Goal: Register for event/course

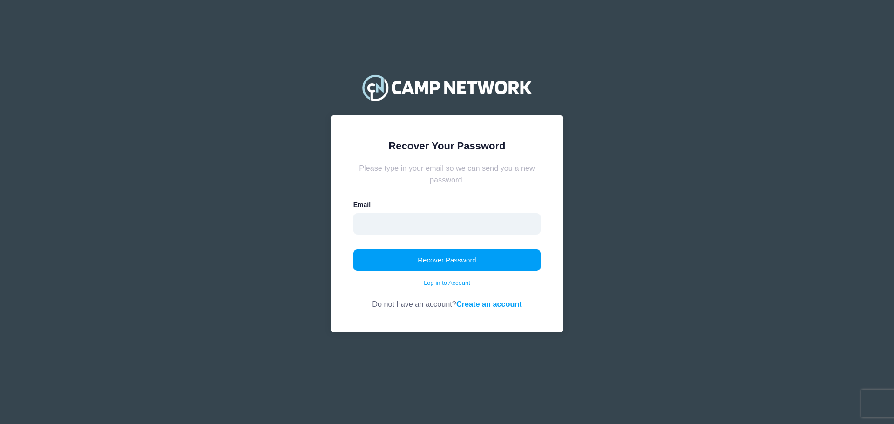
click at [403, 223] on input "email" at bounding box center [447, 223] width 188 height 21
type input "[EMAIL_ADDRESS][DOMAIN_NAME]"
click at [460, 277] on div "Recover Password Log in to Account" at bounding box center [447, 269] width 188 height 38
click at [461, 268] on button "Recover Password" at bounding box center [447, 260] width 188 height 21
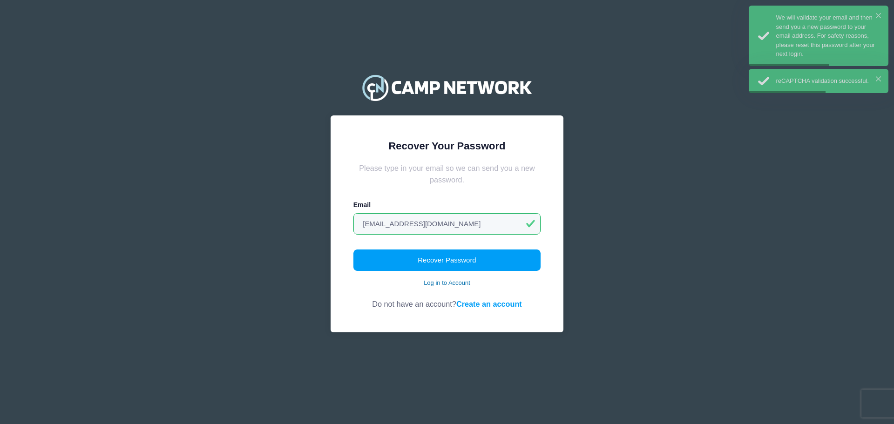
click at [440, 284] on link "Log in to Account" at bounding box center [447, 282] width 47 height 9
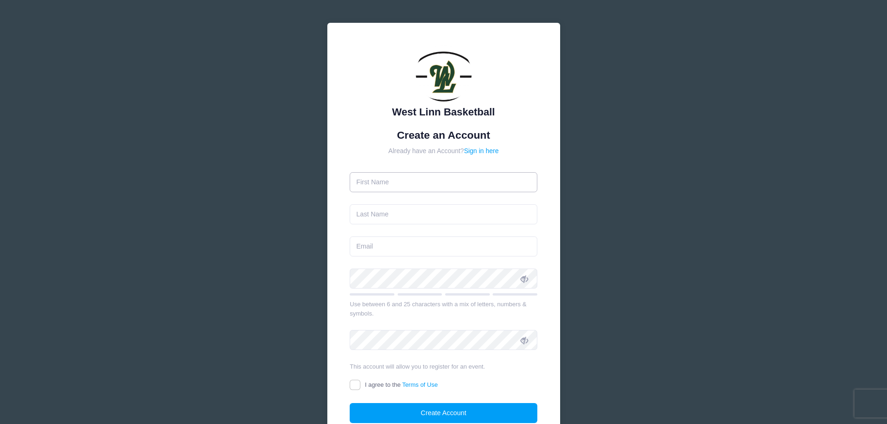
click at [400, 182] on input "text" at bounding box center [444, 182] width 188 height 20
type input "[PERSON_NAME]"
type input "[EMAIL_ADDRESS][DOMAIN_NAME]"
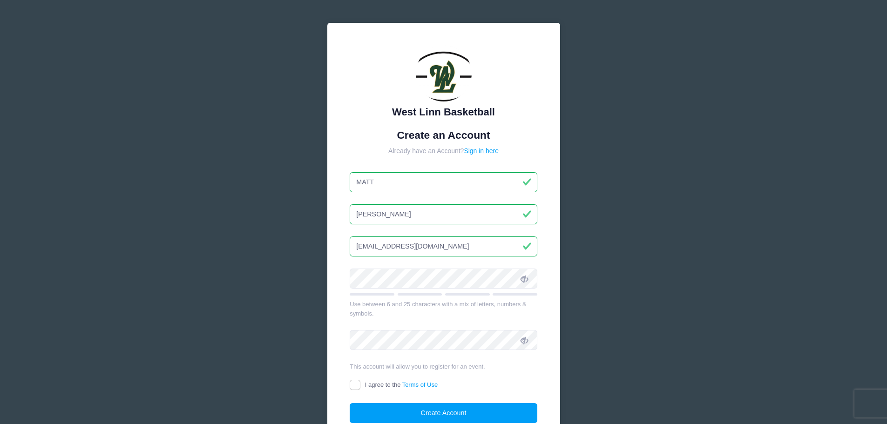
type input "MATT"
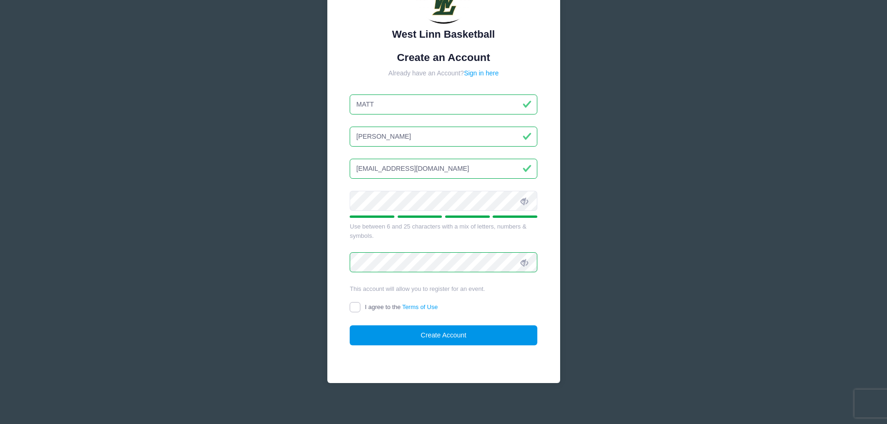
scroll to position [82, 0]
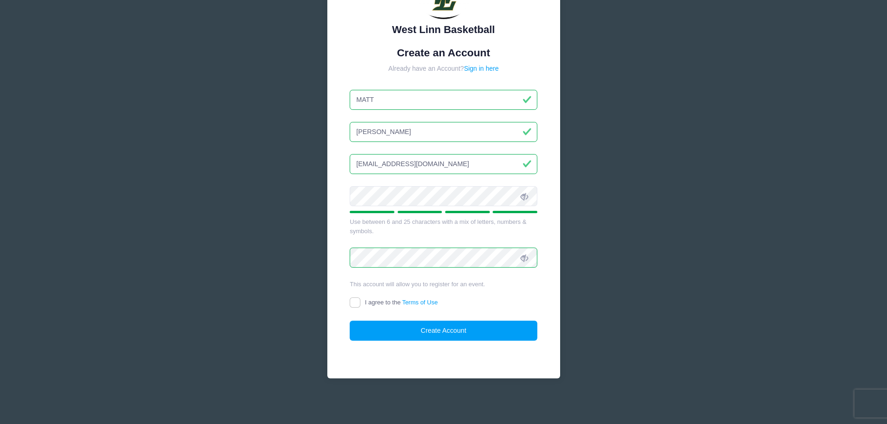
click at [363, 304] on label "I agree to the Terms of Use" at bounding box center [394, 303] width 88 height 10
click at [360, 304] on input "I agree to the Terms of Use" at bounding box center [355, 303] width 11 height 11
checkbox input "true"
click at [449, 331] on button "Create Account" at bounding box center [444, 331] width 188 height 20
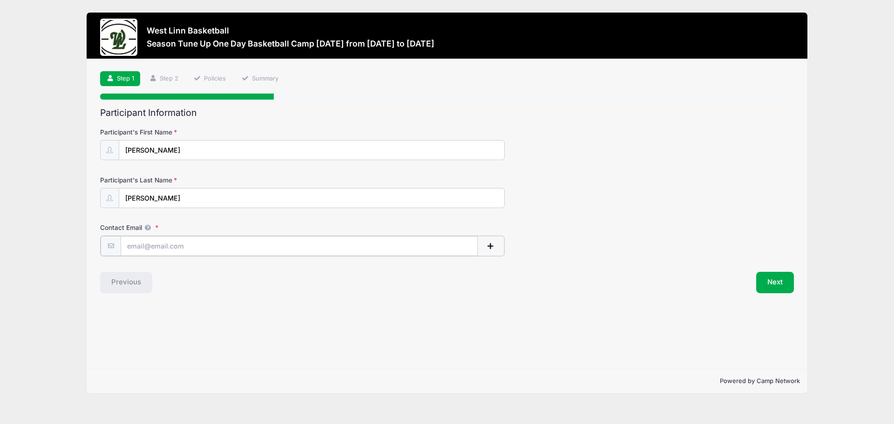
click at [237, 247] on input "Contact Email" at bounding box center [299, 246] width 357 height 20
type input "[EMAIL_ADDRESS][DOMAIN_NAME]"
click at [781, 288] on button "Next" at bounding box center [775, 281] width 38 height 21
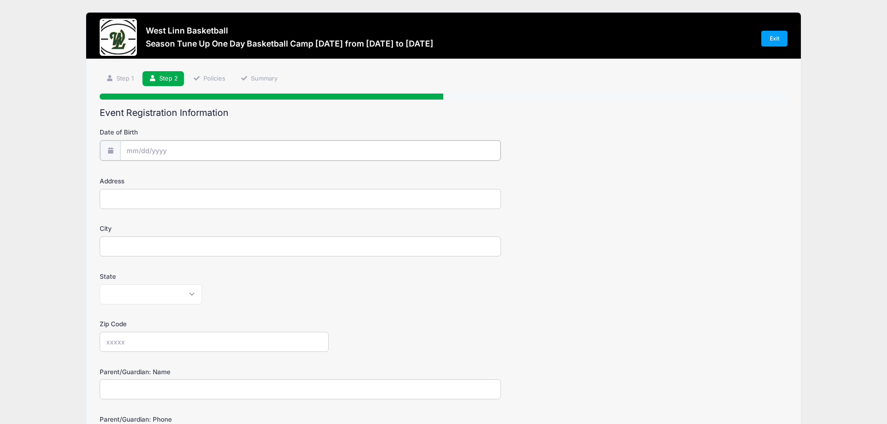
click at [210, 147] on input "Date of Birth" at bounding box center [310, 151] width 380 height 20
click at [210, 178] on input "2025" at bounding box center [207, 175] width 30 height 14
click at [220, 174] on span at bounding box center [219, 171] width 7 height 7
click at [220, 179] on span at bounding box center [219, 178] width 7 height 7
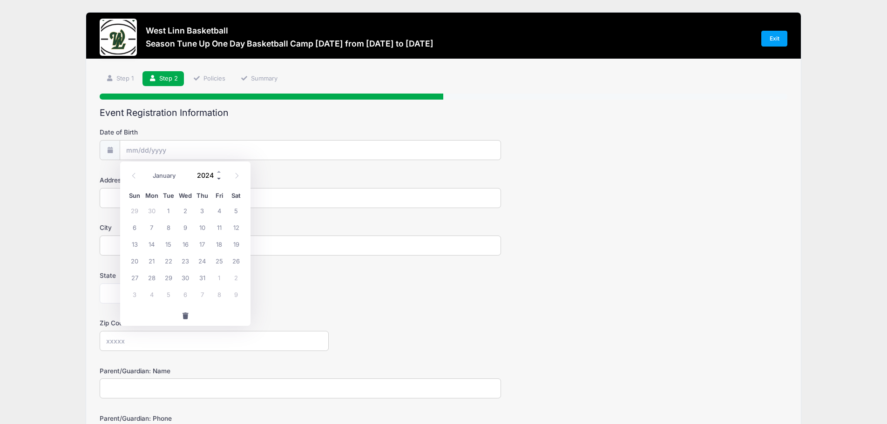
click at [220, 179] on span at bounding box center [219, 178] width 7 height 7
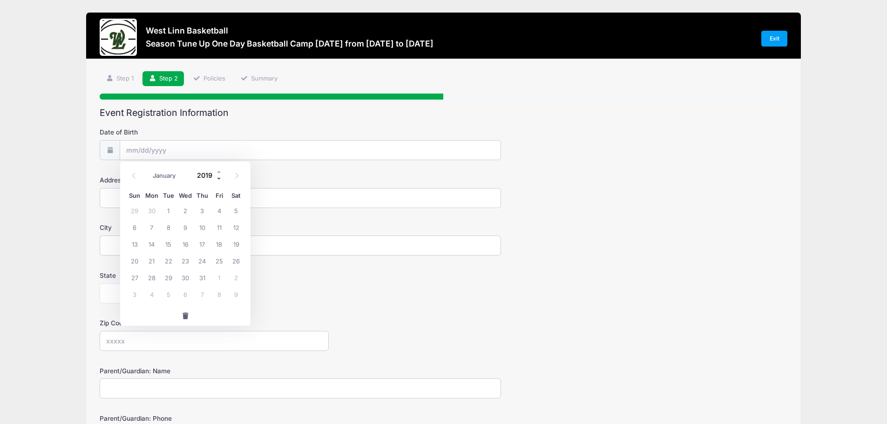
click at [220, 179] on span at bounding box center [219, 178] width 7 height 7
type input "2015"
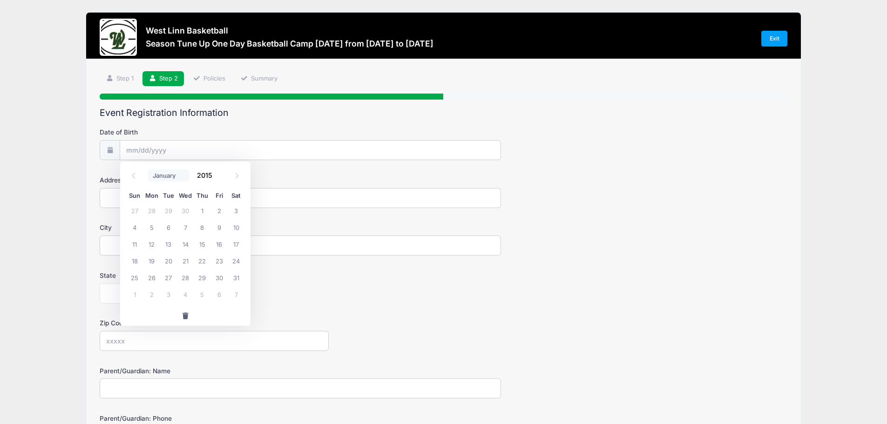
click at [162, 175] on select "January February March April May June July August September October November De…" at bounding box center [168, 175] width 41 height 12
select select "8"
click at [148, 169] on select "January February March April May June July August September October November De…" at bounding box center [168, 175] width 41 height 12
click at [219, 212] on span "4" at bounding box center [219, 210] width 17 height 17
type input "09/04/2015"
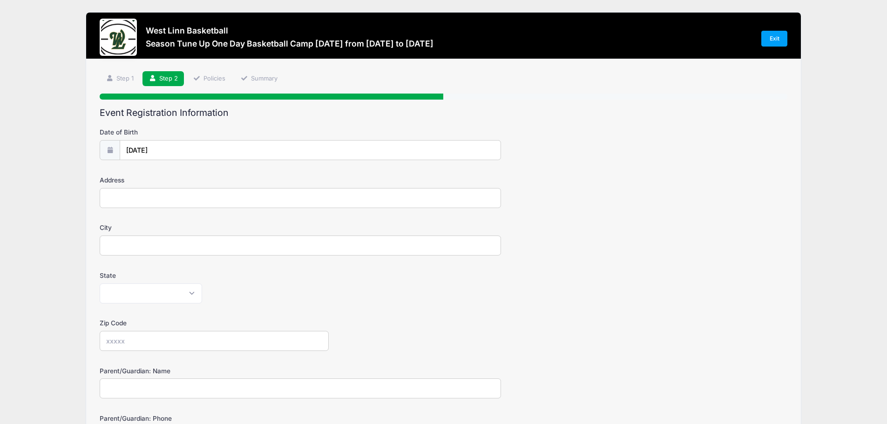
click at [193, 202] on input "Address" at bounding box center [300, 198] width 401 height 20
type input "2353 FALCON DRIVE"
type input "WEST LINN"
select select "OR"
type input "97068"
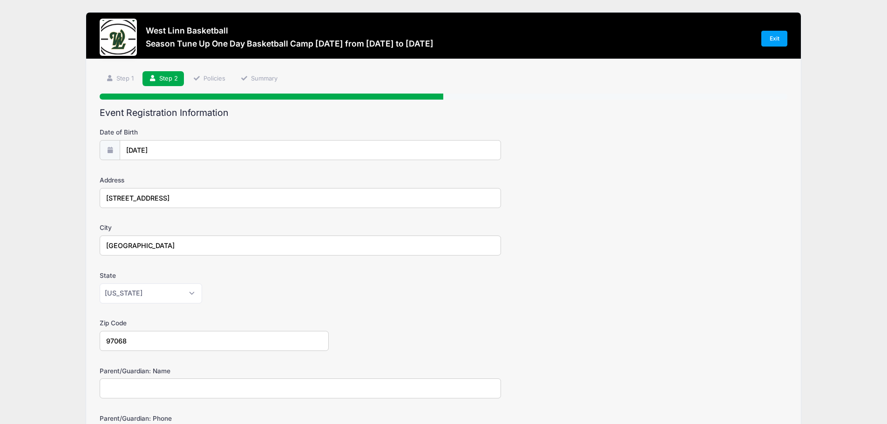
type input "MATTHEW D GRAVETT"
type input "[EMAIL_ADDRESS][DOMAIN_NAME]"
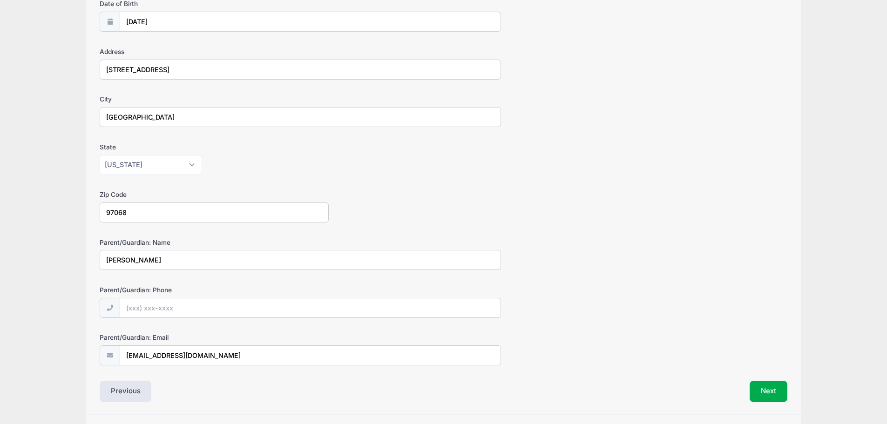
scroll to position [156, 0]
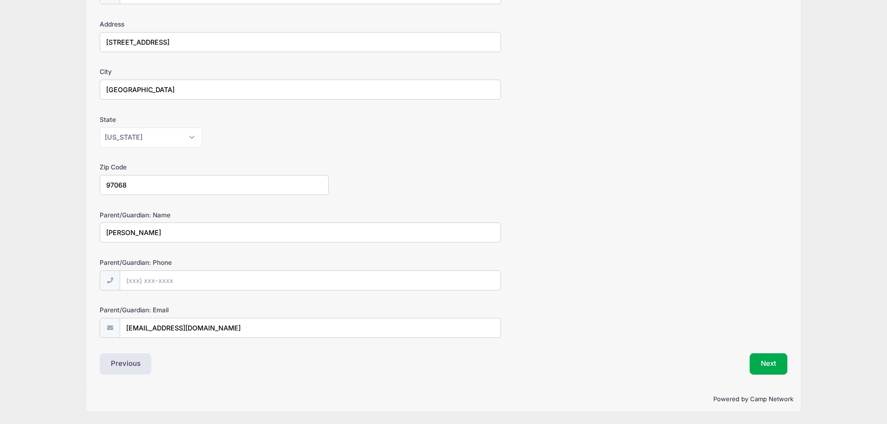
click at [217, 237] on input "MATTHEW D GRAVETT" at bounding box center [300, 233] width 401 height 20
type input "MATT GRAVETT"
click at [178, 284] on input "Parent/Guardian: Phone" at bounding box center [310, 281] width 380 height 20
type input "(510) 423-8671"
click at [768, 361] on button "Next" at bounding box center [769, 363] width 38 height 21
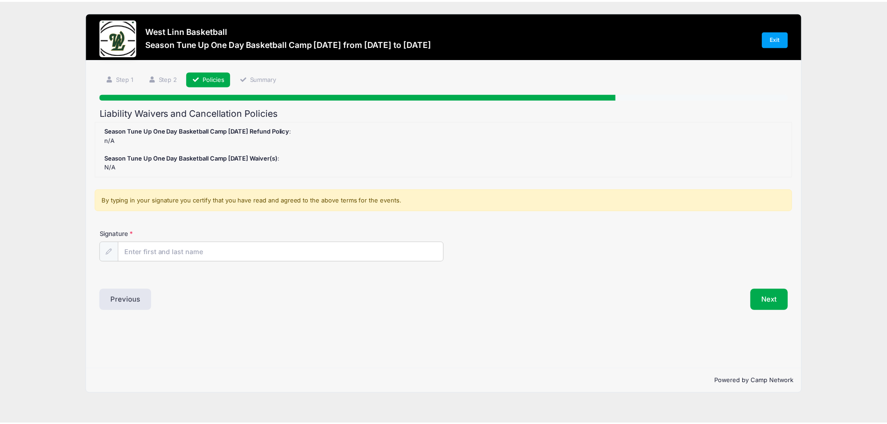
scroll to position [0, 0]
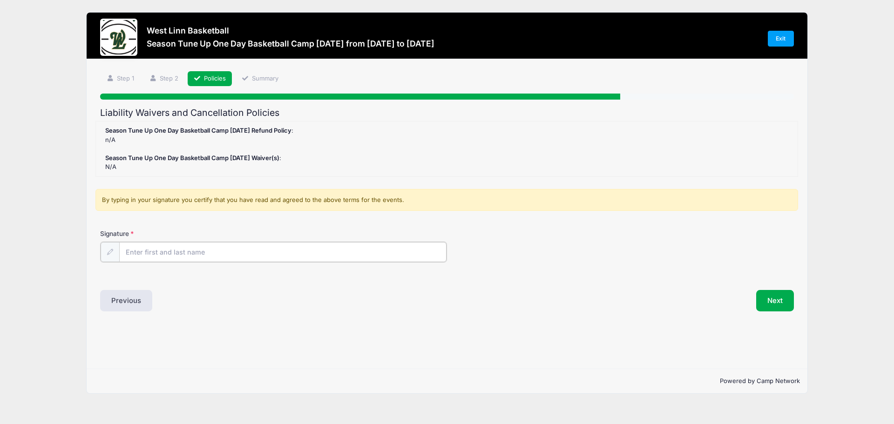
click at [196, 252] on input "Signature" at bounding box center [282, 252] width 327 height 20
type input "Matt D Gravett"
click at [775, 298] on button "Next" at bounding box center [775, 299] width 38 height 21
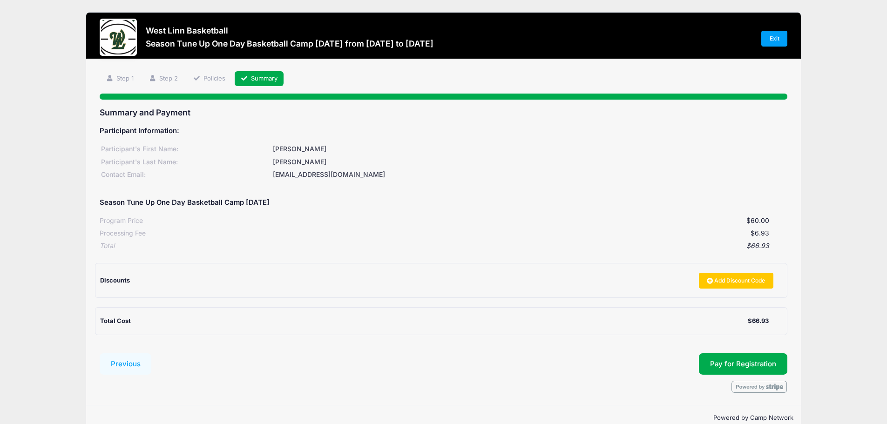
scroll to position [18, 0]
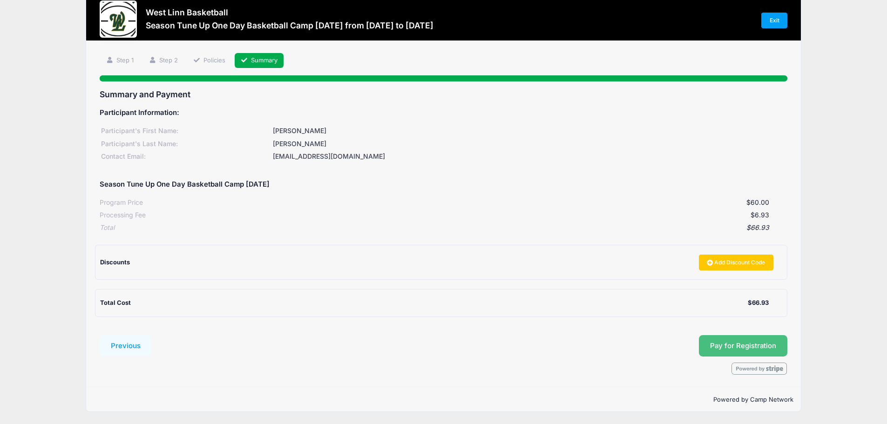
click at [730, 348] on button "Pay for Registration" at bounding box center [743, 345] width 88 height 21
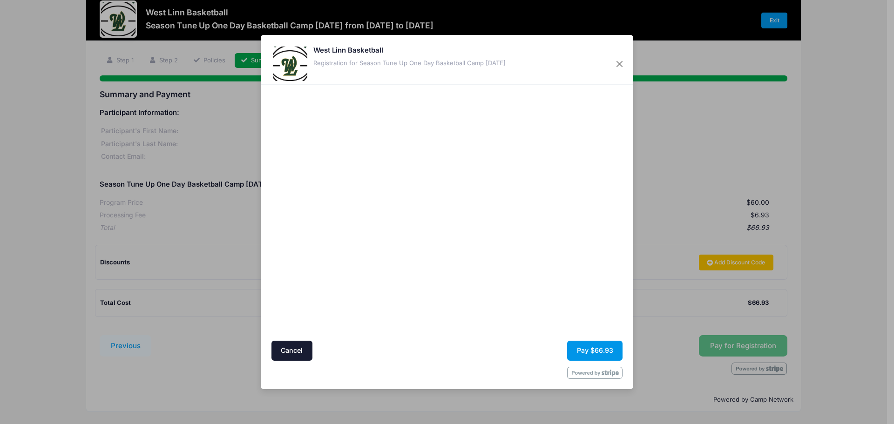
click at [602, 350] on button "Pay $66.93" at bounding box center [594, 351] width 55 height 20
click at [599, 348] on button "Pay $66.93" at bounding box center [594, 351] width 55 height 20
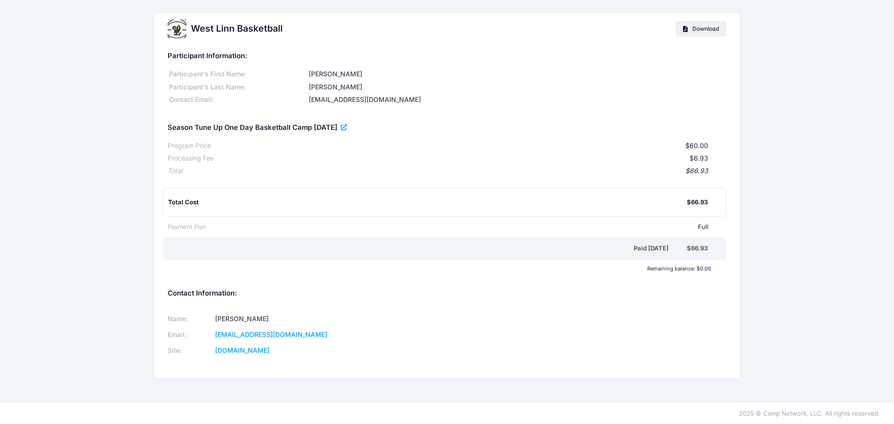
click at [348, 128] on icon at bounding box center [344, 128] width 7 height 0
